Goal: Communication & Community: Answer question/provide support

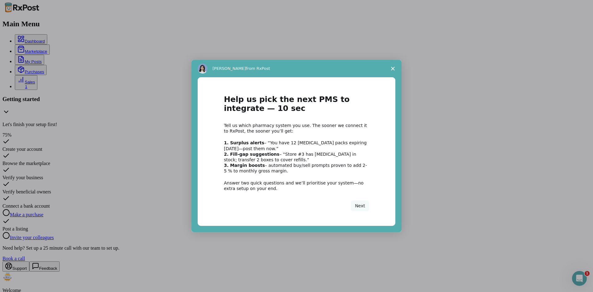
click at [391, 68] on icon "Close survey" at bounding box center [393, 69] width 4 height 4
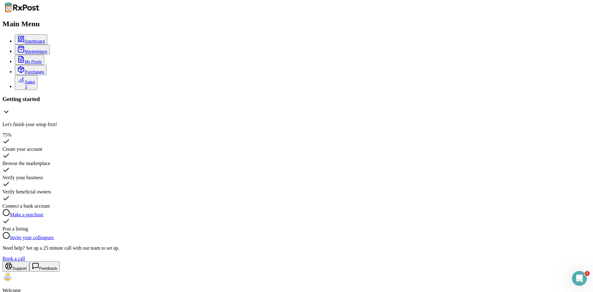
click at [35, 77] on link "Sales 1" at bounding box center [26, 82] width 18 height 13
copy span "f5e8967cd681"
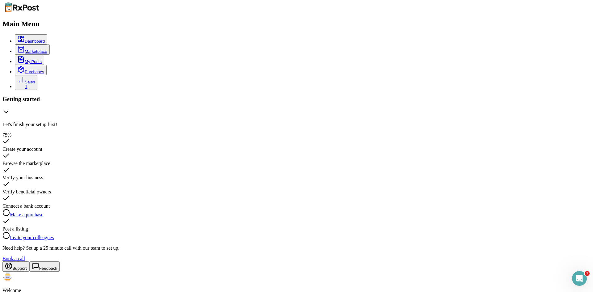
scroll to position [62, 0]
click at [582, 278] on icon "Open Intercom Messenger" at bounding box center [578, 277] width 10 height 10
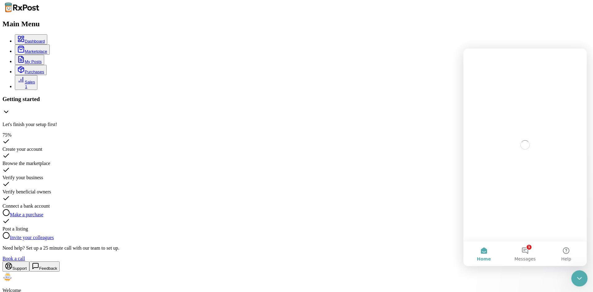
scroll to position [0, 0]
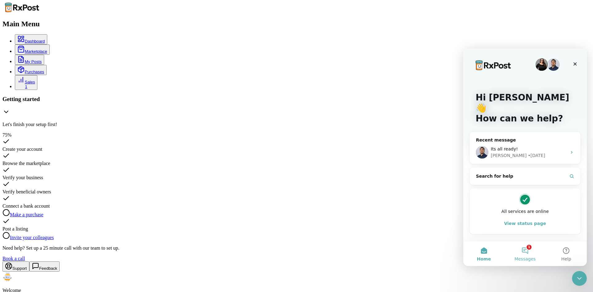
click at [525, 250] on button "1 Messages" at bounding box center [524, 253] width 41 height 25
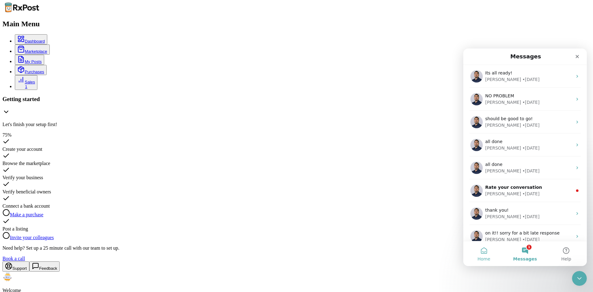
click at [483, 252] on button "Home" at bounding box center [483, 253] width 41 height 25
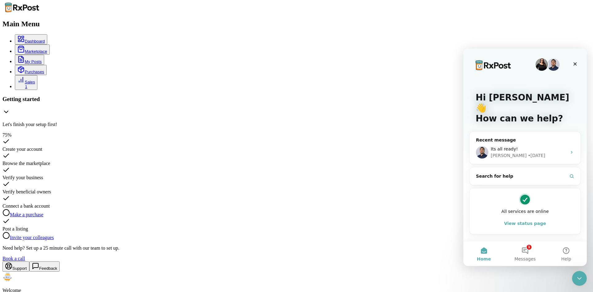
click at [534, 205] on div "All services are online View status page" at bounding box center [525, 211] width 98 height 36
click at [543, 152] on div "[PERSON_NAME] • [DATE]" at bounding box center [528, 155] width 76 height 6
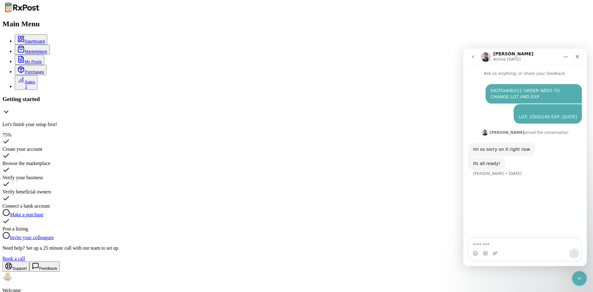
click at [511, 241] on textarea "Message…" at bounding box center [524, 243] width 113 height 10
type textarea "**********"
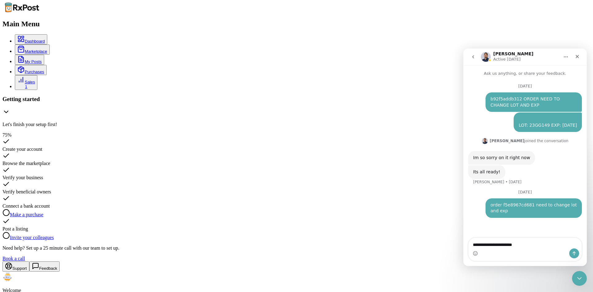
type textarea "**********"
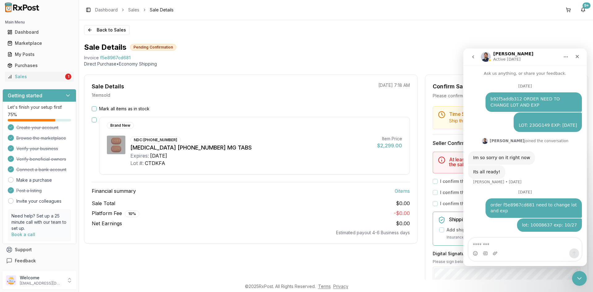
scroll to position [1, 0]
